Goal: Transaction & Acquisition: Purchase product/service

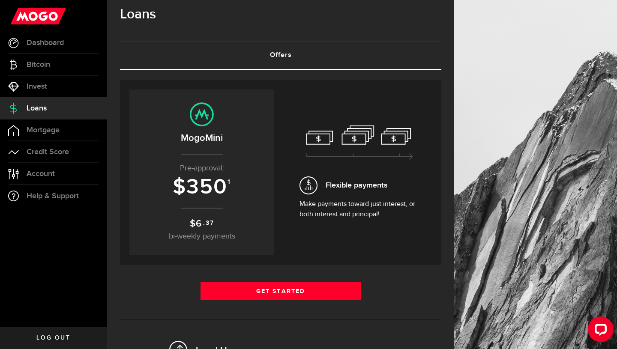
scroll to position [22, 0]
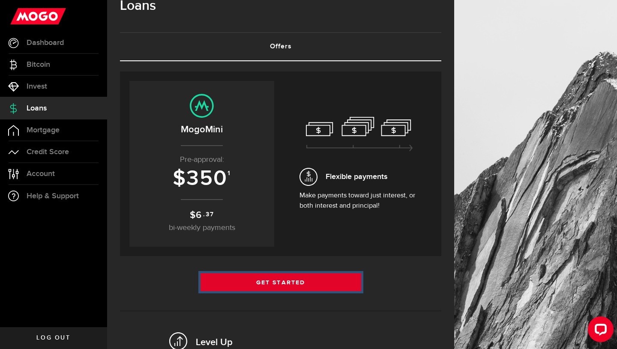
click at [276, 280] on link "Get Started" at bounding box center [280, 282] width 161 height 18
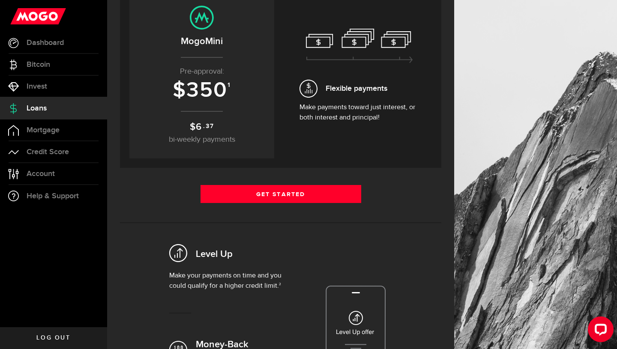
scroll to position [111, 0]
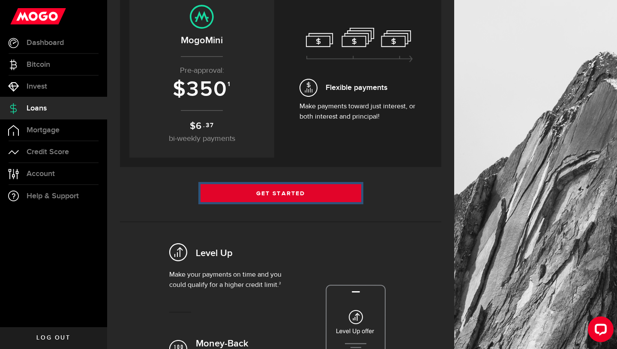
click at [294, 193] on link "Get Started" at bounding box center [280, 193] width 161 height 18
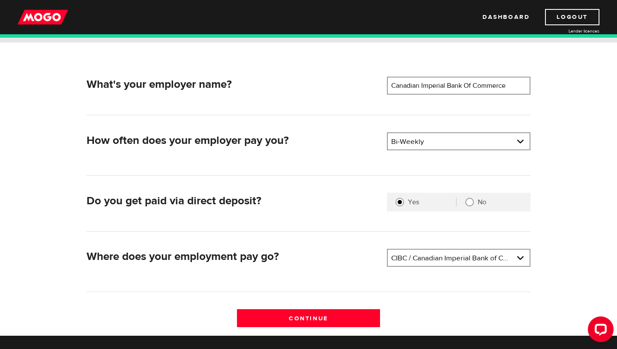
scroll to position [116, 0]
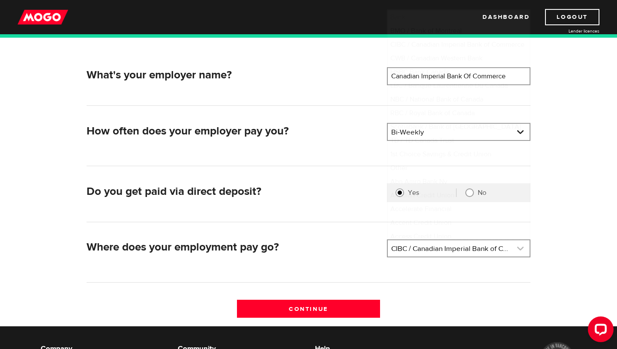
click at [431, 251] on link at bounding box center [459, 248] width 142 height 16
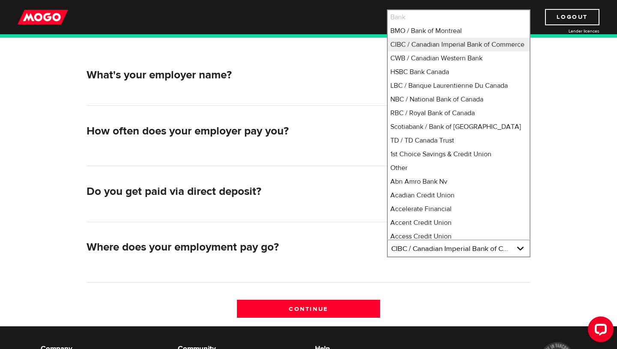
click at [567, 248] on div "What's your employer name? Employer name Please enter your employer's name Cana…" at bounding box center [308, 179] width 548 height 293
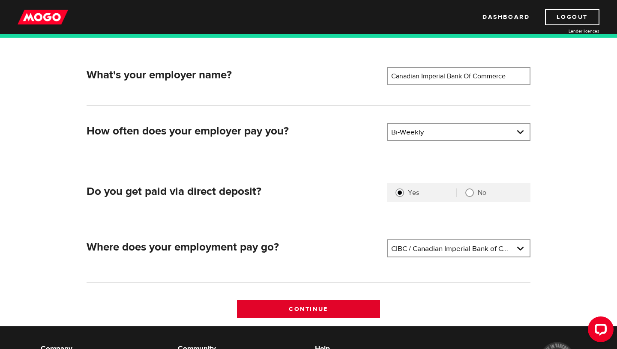
click at [353, 312] on input "Continue" at bounding box center [309, 309] width 144 height 18
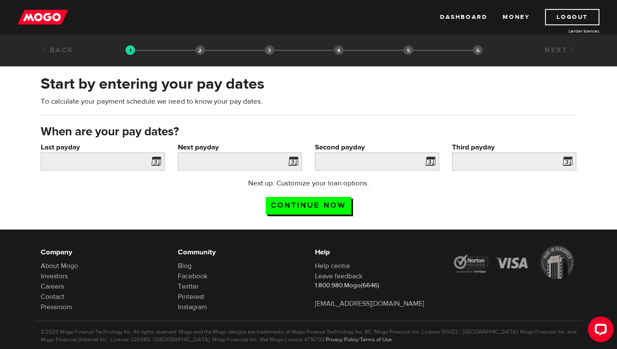
click at [153, 160] on span at bounding box center [154, 163] width 13 height 14
click at [156, 164] on span at bounding box center [154, 163] width 13 height 14
click at [93, 160] on input "Last payday" at bounding box center [103, 162] width 124 height 18
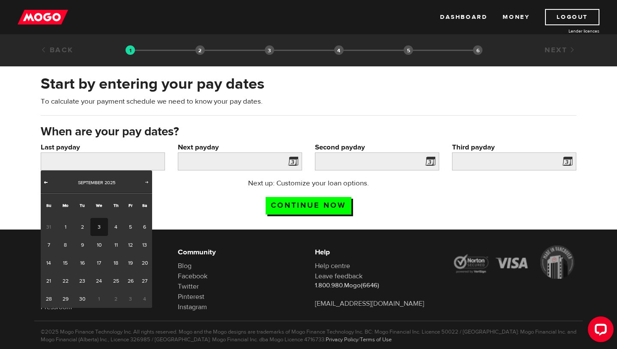
click at [46, 185] on span "Prev" at bounding box center [45, 182] width 7 height 7
click at [131, 295] on link "29" at bounding box center [130, 299] width 13 height 18
type input "2025/08/29"
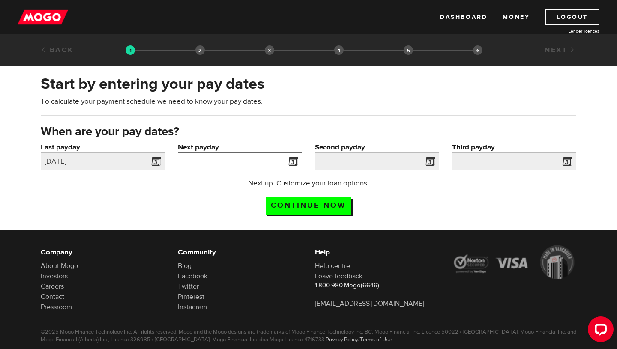
click at [253, 164] on input "Next payday" at bounding box center [240, 162] width 124 height 18
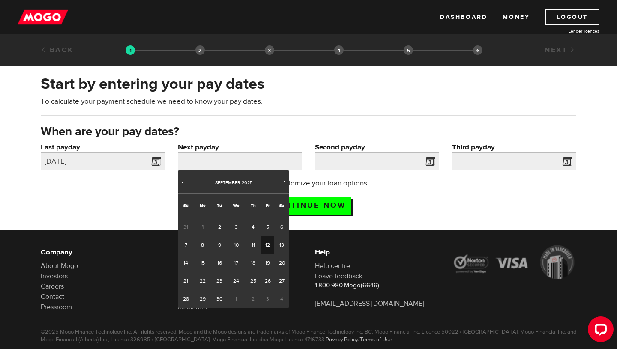
click at [265, 241] on link "12" at bounding box center [267, 245] width 13 height 18
type input "2025/09/12"
type input "2025/9/26"
type input "2025/10/10"
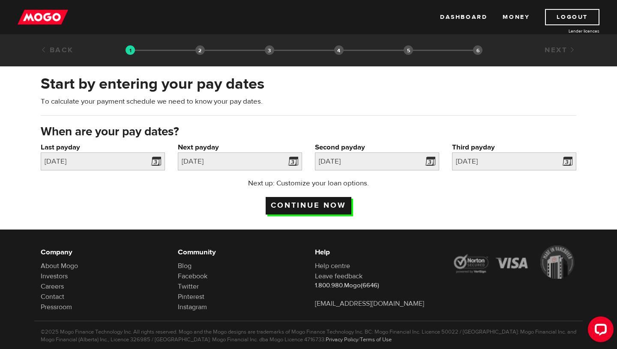
click at [328, 202] on input "Continue now" at bounding box center [309, 206] width 86 height 18
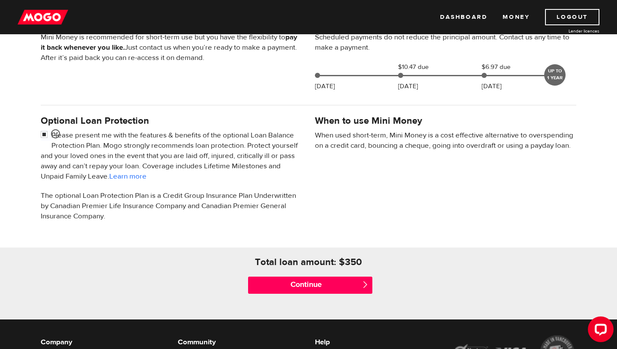
scroll to position [215, 0]
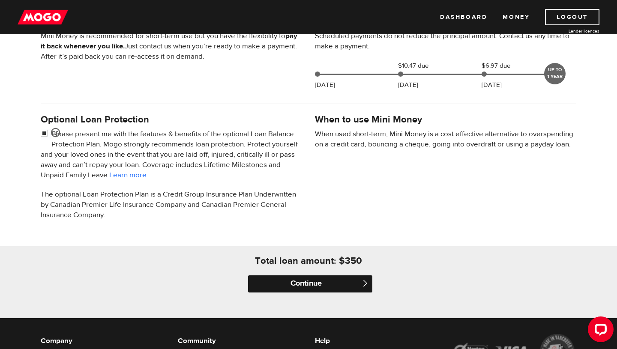
click at [292, 286] on input "Continue" at bounding box center [310, 283] width 124 height 17
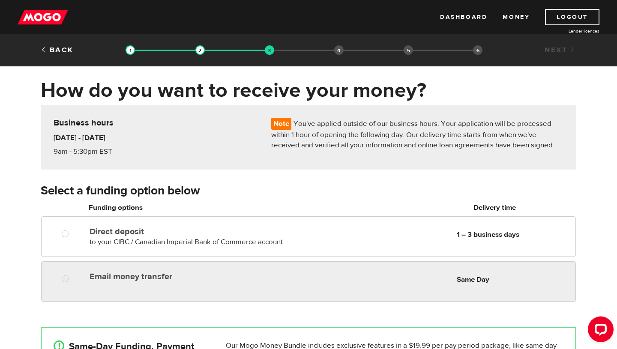
radio input "true"
click at [204, 285] on div "Email money transfer Delivery in Same Day Same Day" at bounding box center [309, 276] width 534 height 17
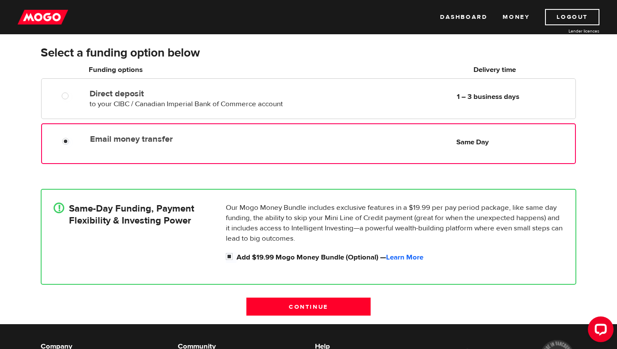
scroll to position [141, 0]
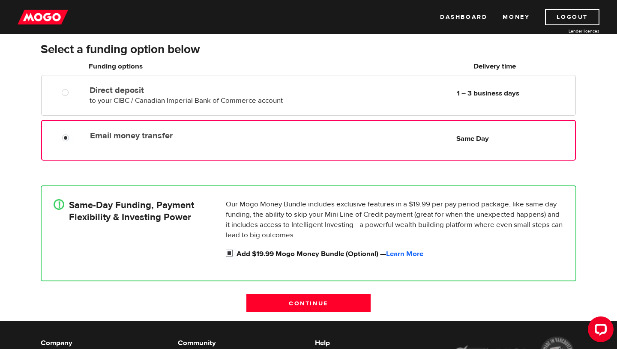
click at [229, 254] on input "Add $19.99 Mogo Money Bundle (Optional) — Learn More" at bounding box center [231, 254] width 11 height 11
checkbox input "false"
radio input "false"
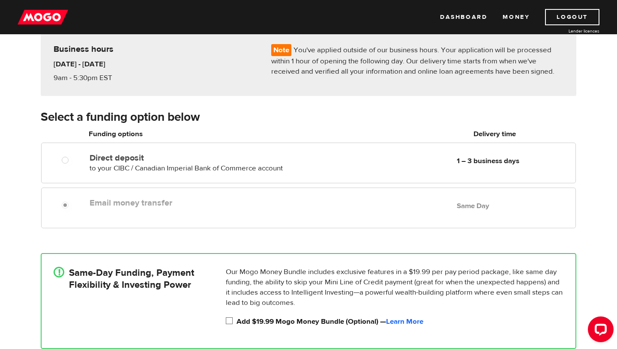
scroll to position [69, 0]
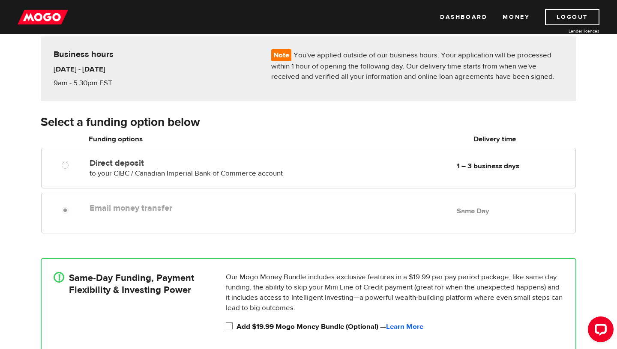
click at [238, 211] on label "Email money transfer" at bounding box center [188, 208] width 197 height 10
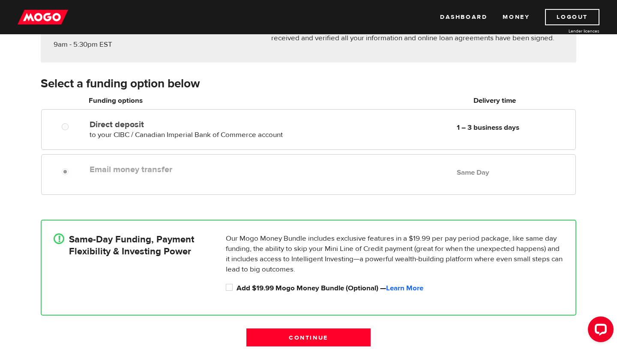
scroll to position [120, 0]
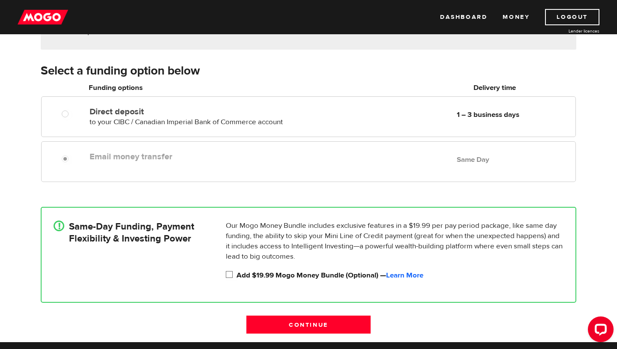
click at [226, 275] on input "Add $19.99 Mogo Money Bundle (Optional) — Learn More" at bounding box center [231, 275] width 11 height 11
checkbox input "true"
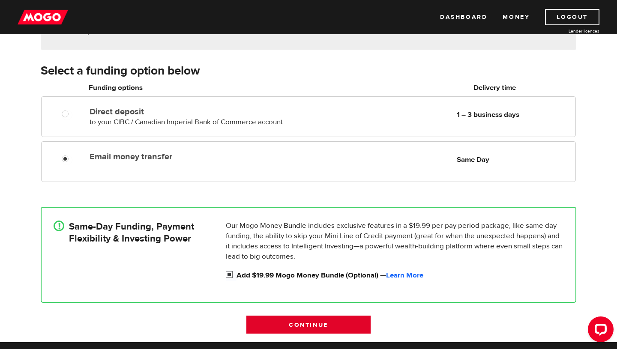
click at [302, 329] on input "Continue" at bounding box center [308, 325] width 124 height 18
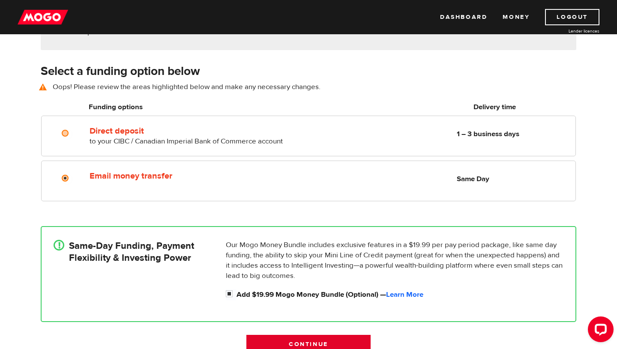
scroll to position [119, 0]
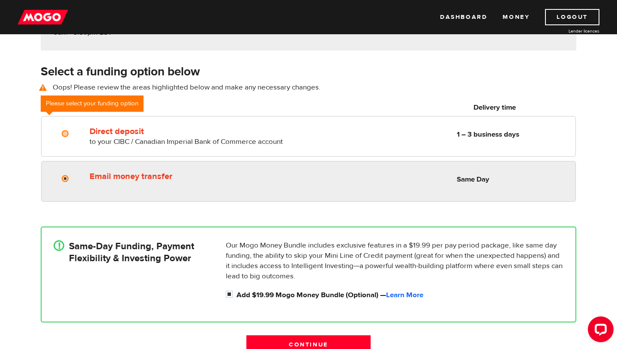
radio input "true"
click at [167, 175] on label "Email money transfer" at bounding box center [188, 176] width 197 height 10
click at [72, 175] on input "Email money transfer" at bounding box center [67, 179] width 11 height 11
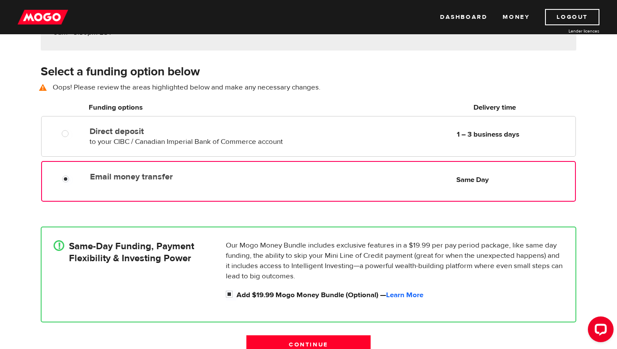
click at [102, 181] on label "Email money transfer" at bounding box center [188, 177] width 197 height 10
click at [73, 181] on input "Email money transfer" at bounding box center [67, 180] width 11 height 11
click at [288, 345] on input "Continue" at bounding box center [308, 344] width 124 height 18
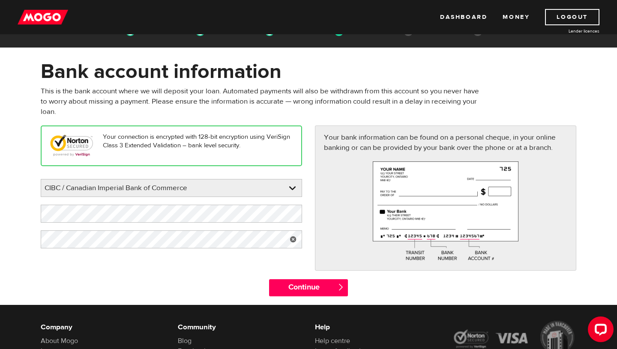
scroll to position [20, 0]
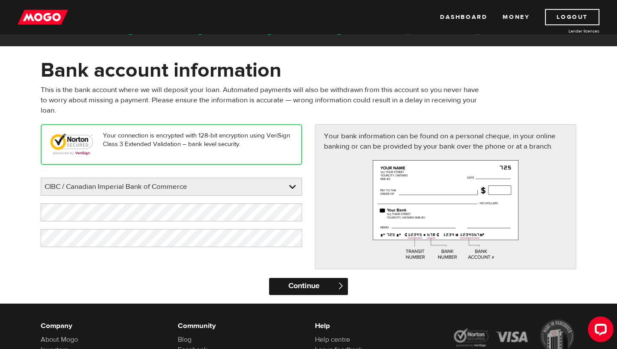
click at [303, 283] on input "Continue" at bounding box center [308, 286] width 78 height 17
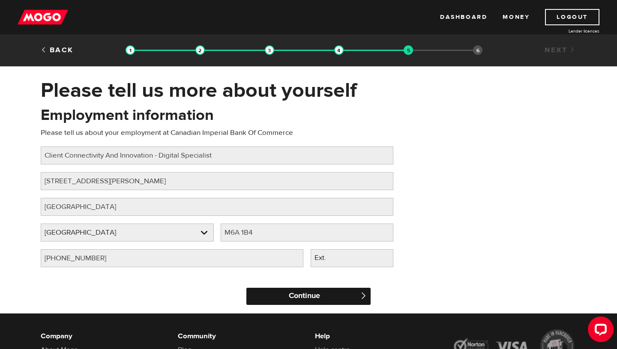
click at [314, 293] on input "Continue" at bounding box center [308, 296] width 124 height 17
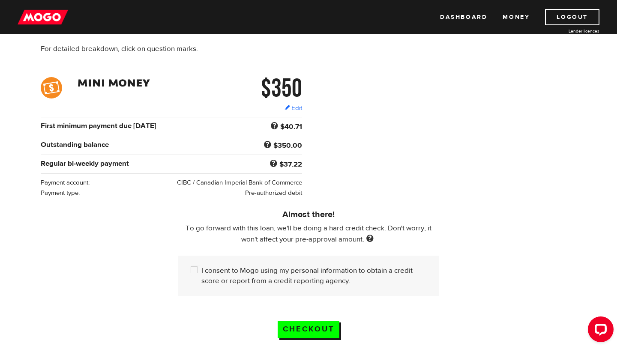
scroll to position [96, 0]
click at [195, 265] on input "I consent to Mogo using my personal information to obtain a credit score or rep…" at bounding box center [196, 270] width 11 height 11
checkbox input "true"
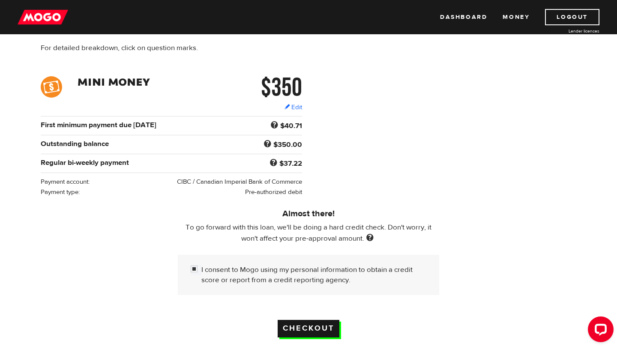
click at [309, 320] on input "Checkout" at bounding box center [309, 329] width 62 height 18
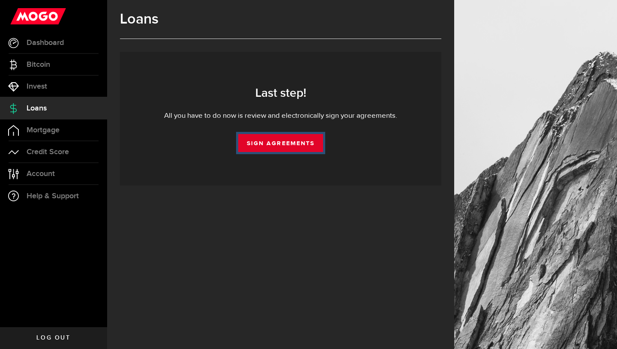
click at [291, 144] on link "Sign Agreements" at bounding box center [280, 143] width 85 height 18
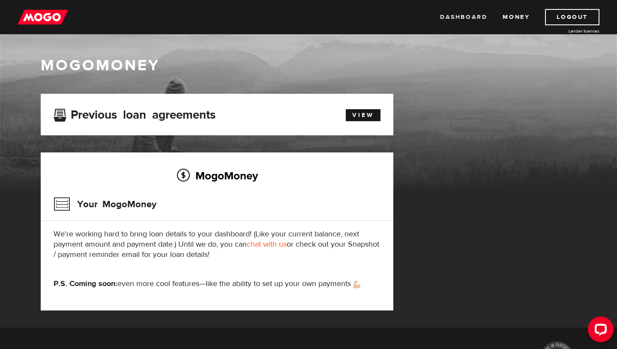
click at [449, 21] on link "Dashboard" at bounding box center [463, 17] width 47 height 16
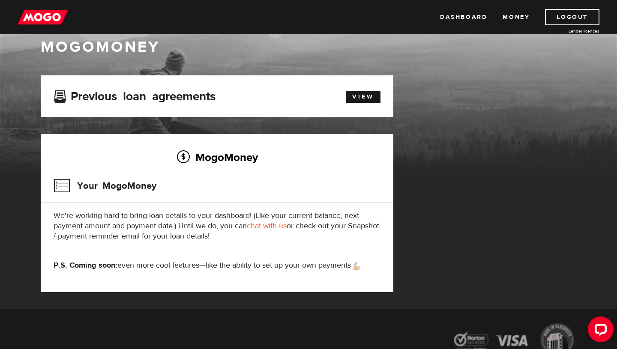
scroll to position [12, 0]
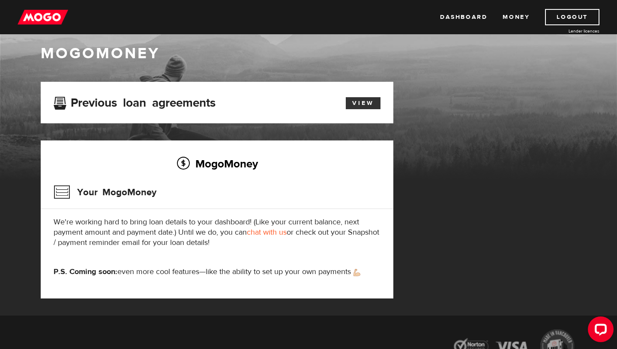
click at [366, 104] on link "View" at bounding box center [363, 103] width 35 height 12
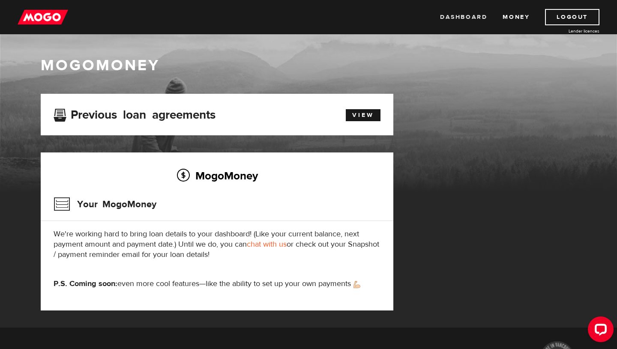
click at [471, 16] on link "Dashboard" at bounding box center [463, 17] width 47 height 16
click at [280, 245] on link "chat with us" at bounding box center [267, 244] width 40 height 10
click at [507, 25] on div "Dashboard Money Logout Lender licences Dashboard Money Logout Lender licences" at bounding box center [308, 17] width 617 height 34
click at [510, 21] on link "Money" at bounding box center [515, 17] width 27 height 16
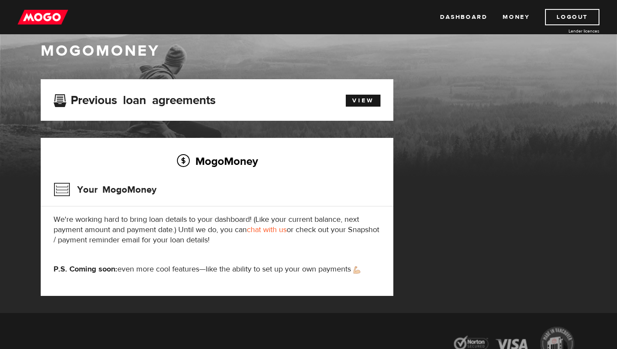
scroll to position [21, 0]
